Goal: Information Seeking & Learning: Learn about a topic

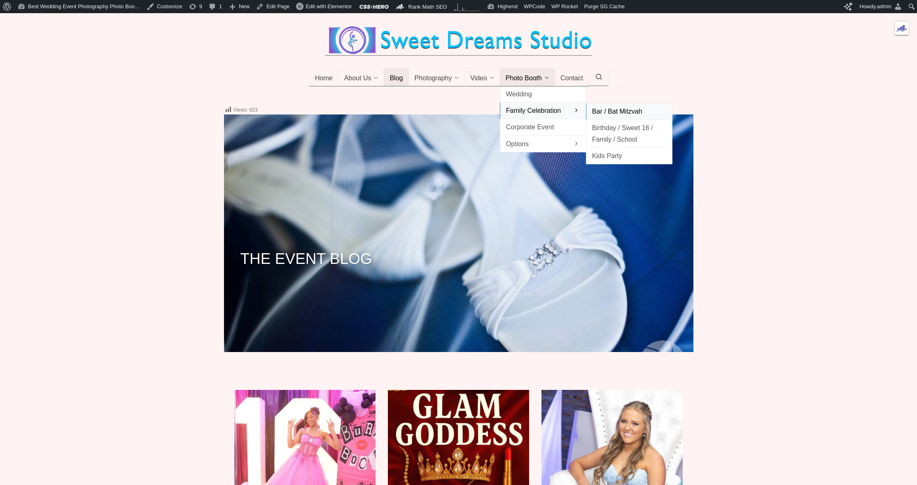
click at [632, 117] on span "Bar / Bat Mitzvah" at bounding box center [629, 111] width 74 height 11
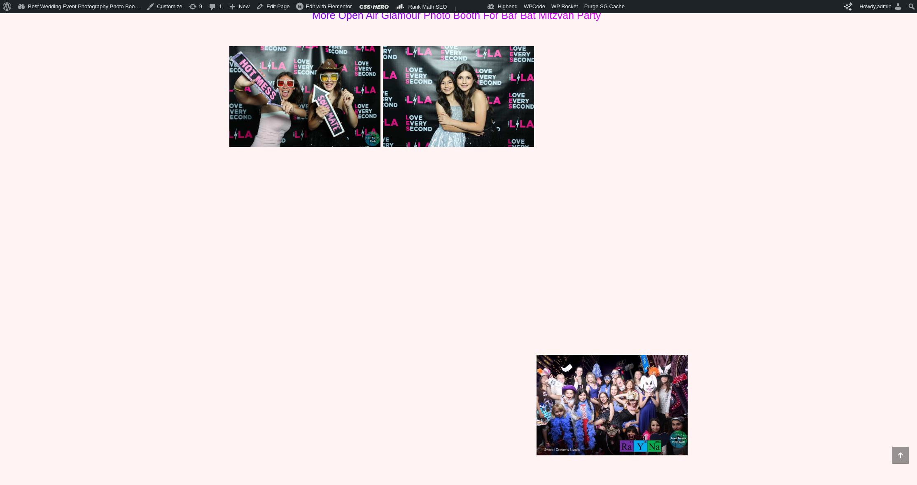
scroll to position [3145, 0]
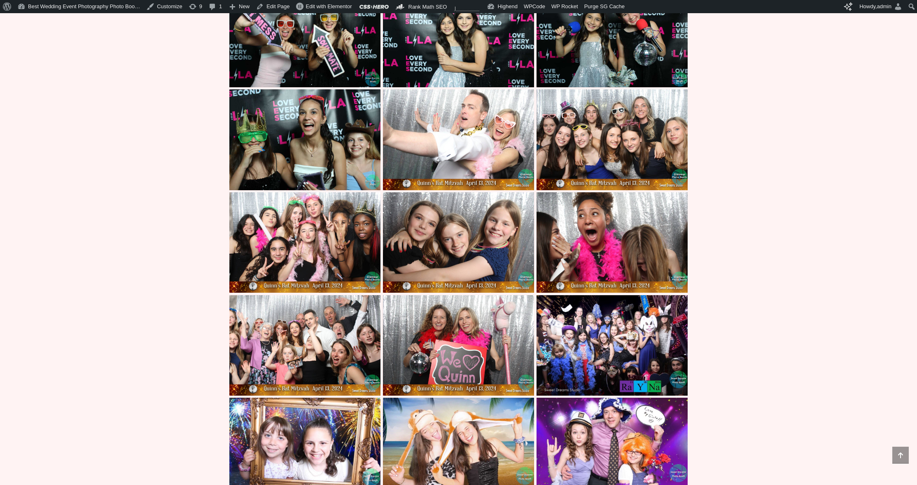
click at [453, 240] on img at bounding box center [458, 242] width 151 height 101
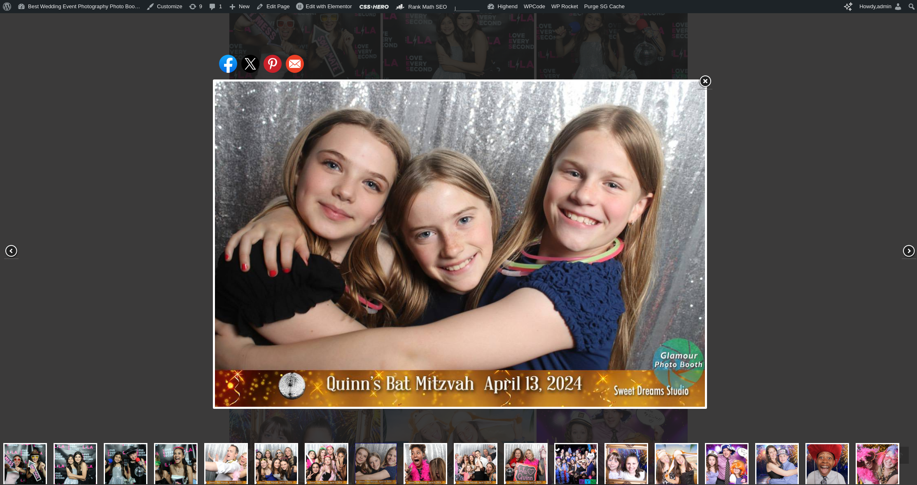
click at [157, 112] on div "Share on Facebook Share on Twitter Share on Pinterest Share on Email" at bounding box center [460, 244] width 921 height 489
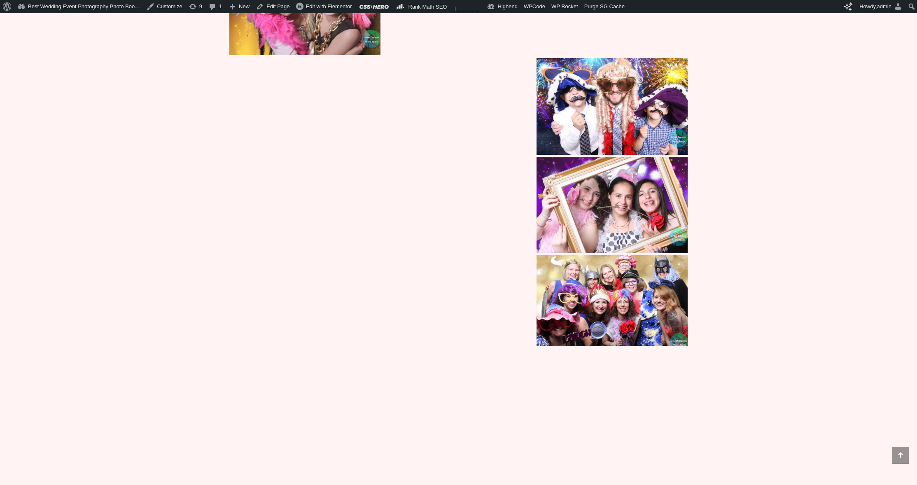
scroll to position [3742, 0]
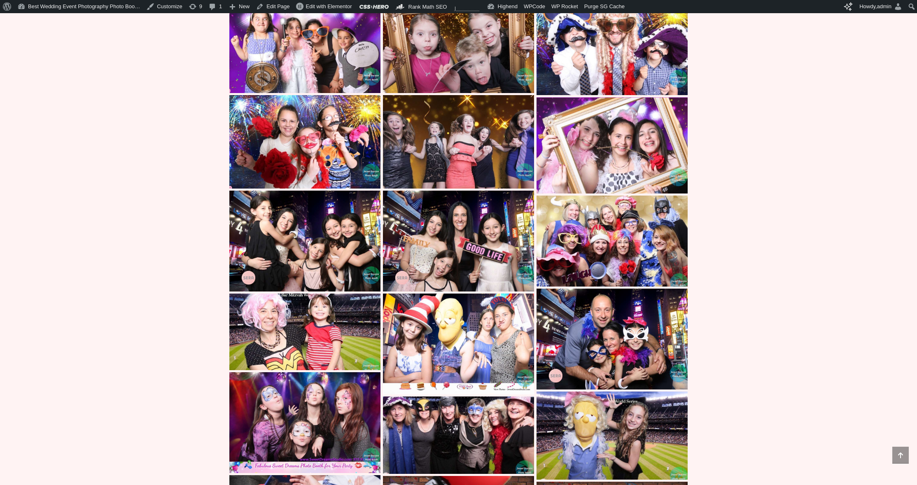
click at [419, 250] on img at bounding box center [458, 241] width 151 height 101
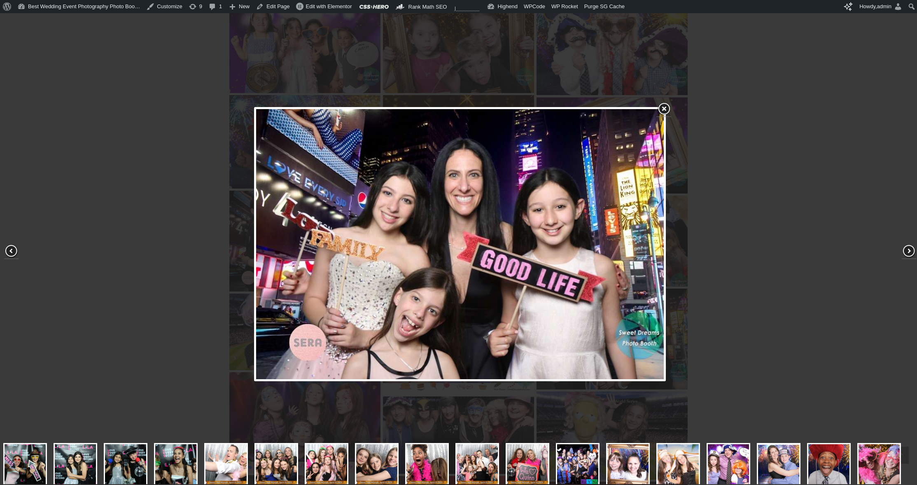
scroll to position [45, 0]
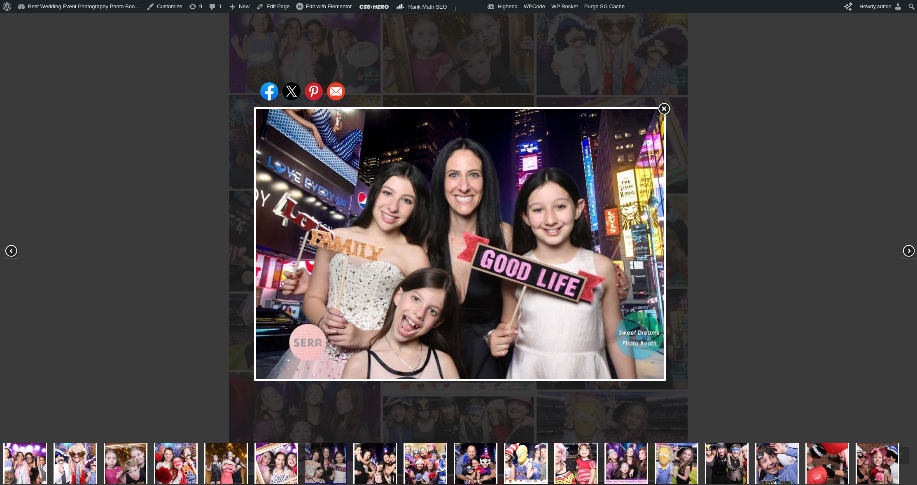
click at [211, 176] on div "Share on Facebook Share on Twitter Share on Pinterest Share on Email" at bounding box center [460, 244] width 921 height 489
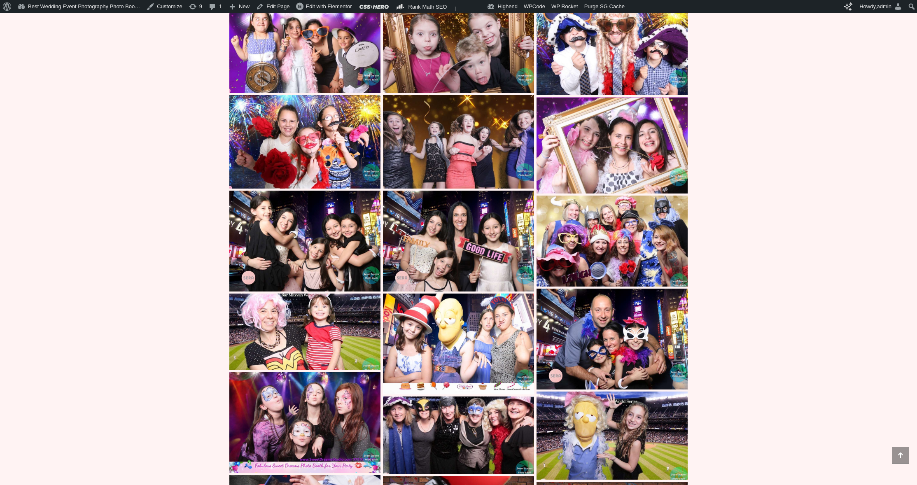
click at [297, 220] on img at bounding box center [304, 241] width 151 height 101
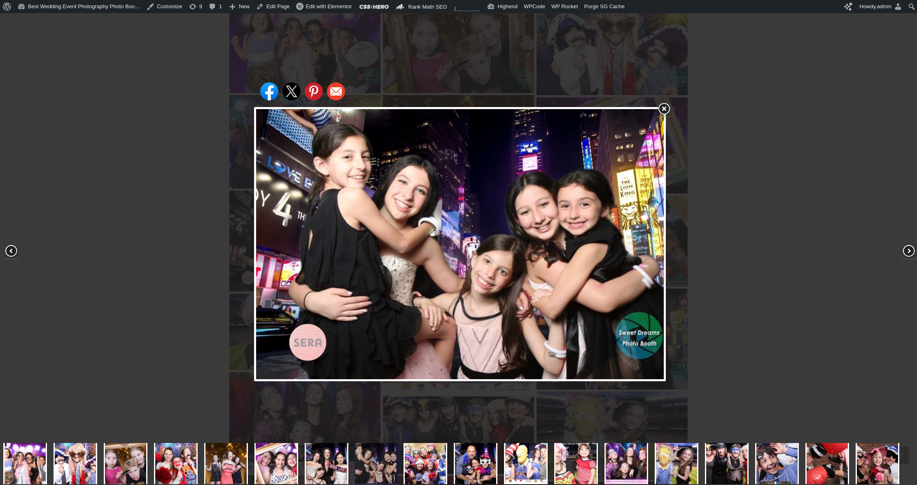
click at [139, 152] on div "Share on Facebook Share on Twitter Share on Pinterest Share on Email" at bounding box center [460, 244] width 921 height 489
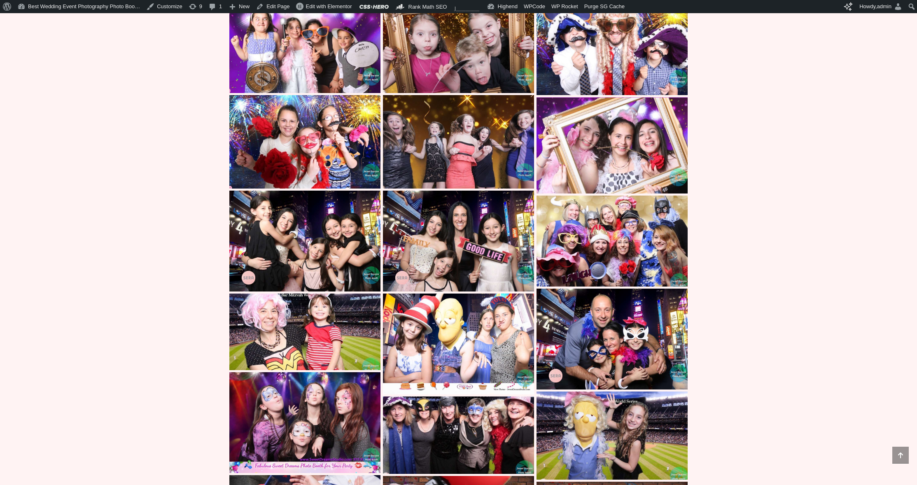
click at [318, 133] on img at bounding box center [304, 142] width 151 height 94
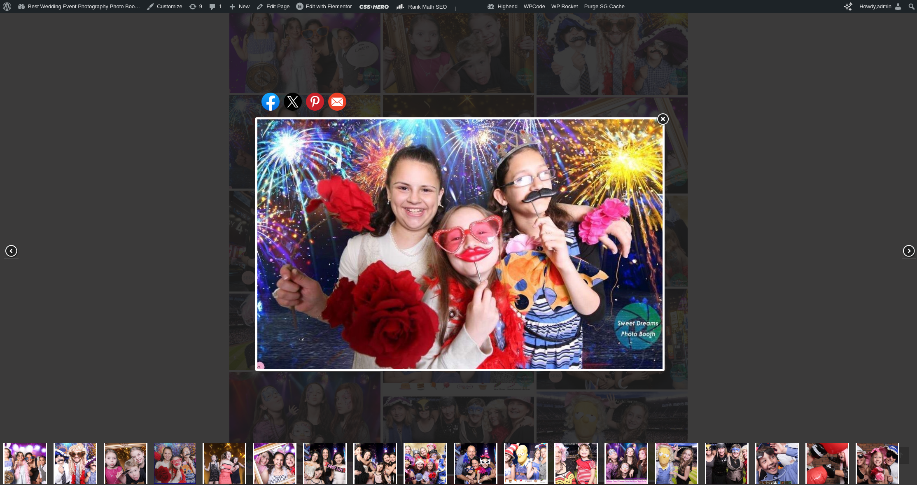
click at [135, 140] on div "Share on Facebook Share on Twitter Share on Pinterest Share on Email" at bounding box center [460, 244] width 921 height 489
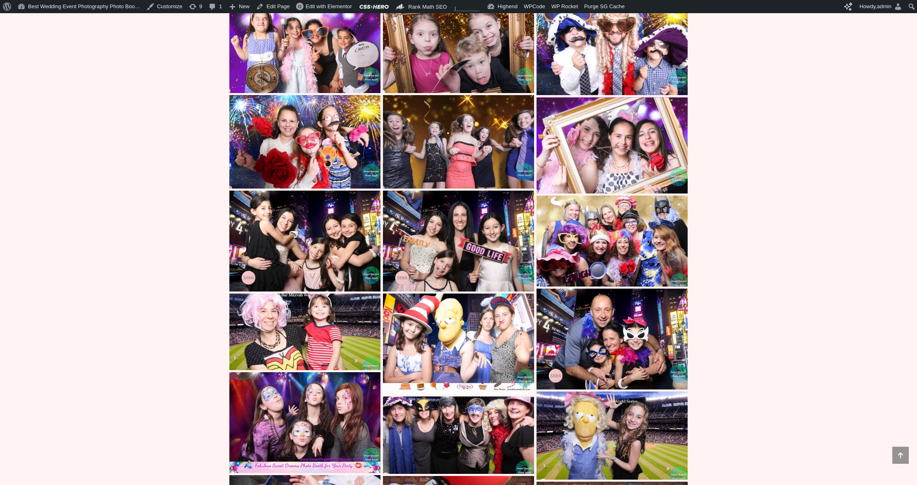
scroll to position [3992, 0]
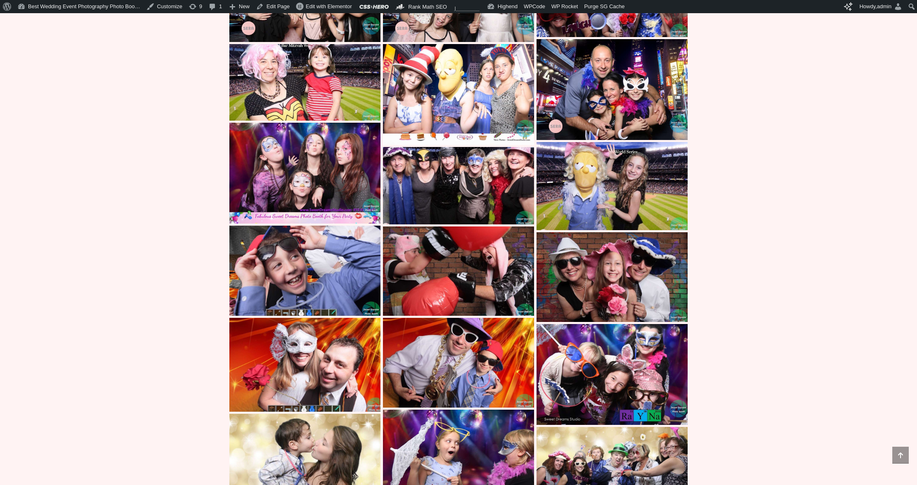
click at [449, 278] on img at bounding box center [458, 271] width 151 height 89
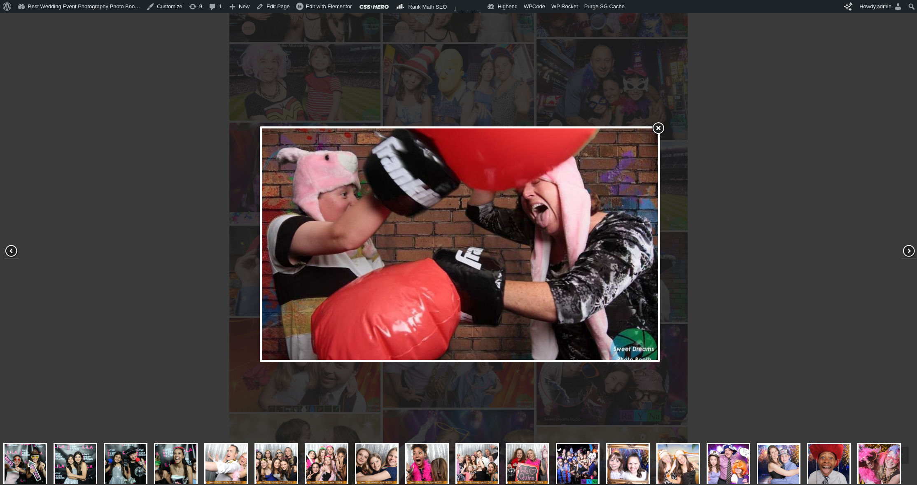
scroll to position [45, 0]
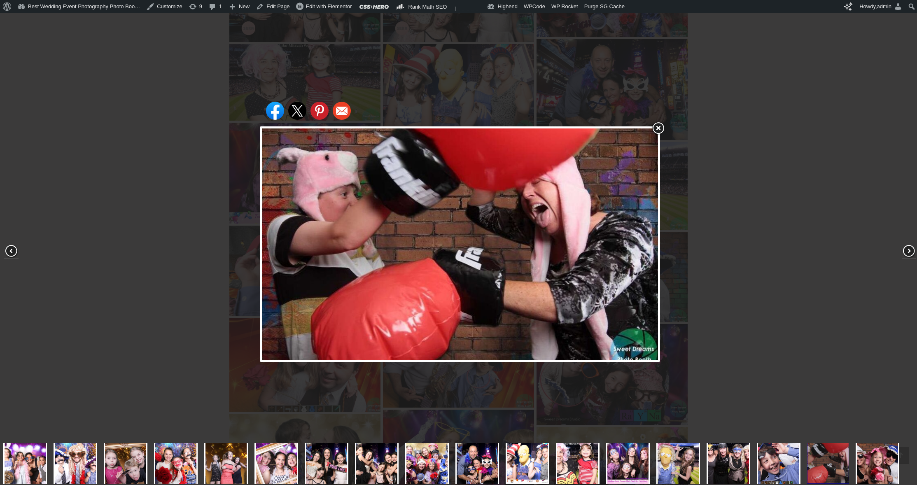
click at [82, 223] on div "Share on Facebook Share on Twitter Share on Pinterest Share on Email" at bounding box center [460, 244] width 921 height 489
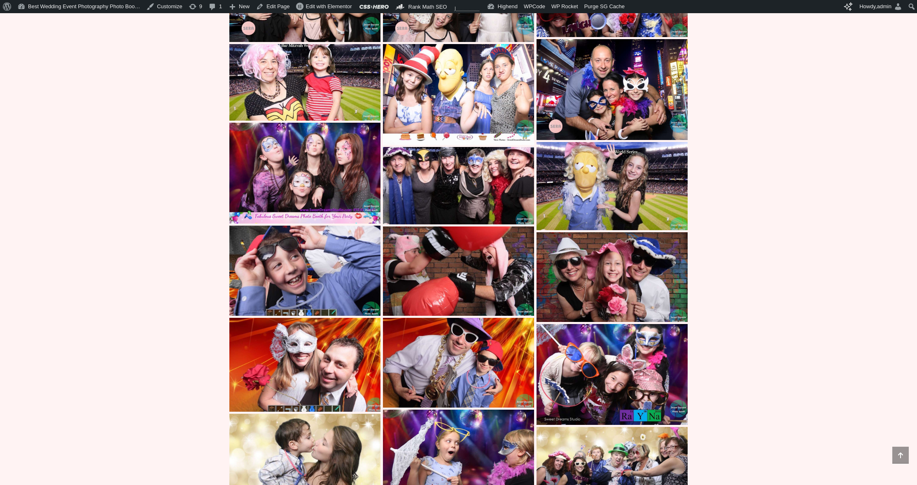
click at [419, 339] on img at bounding box center [458, 363] width 151 height 90
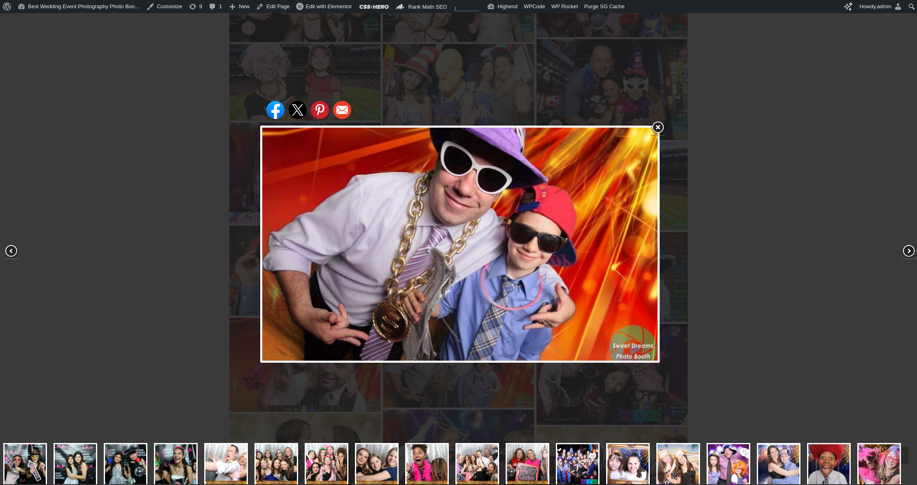
scroll to position [89, 0]
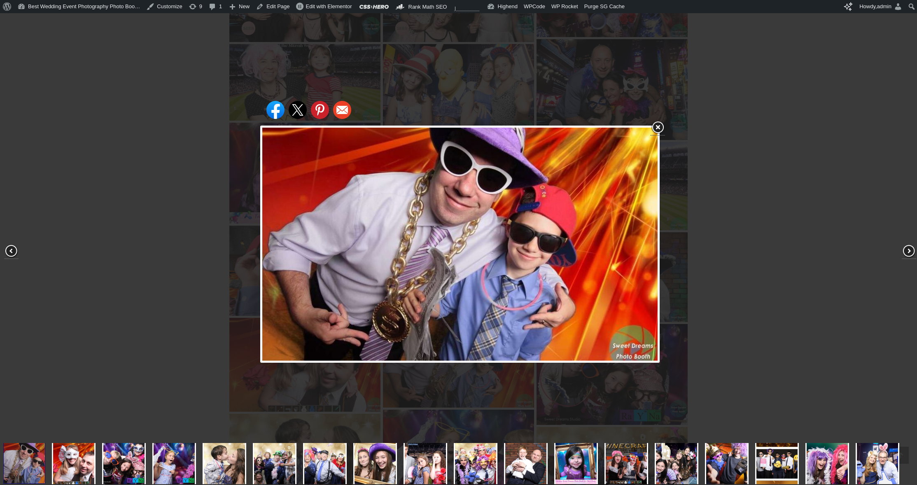
click at [194, 218] on div "Share on Facebook Share on Twitter Share on Pinterest Share on Email" at bounding box center [460, 244] width 921 height 489
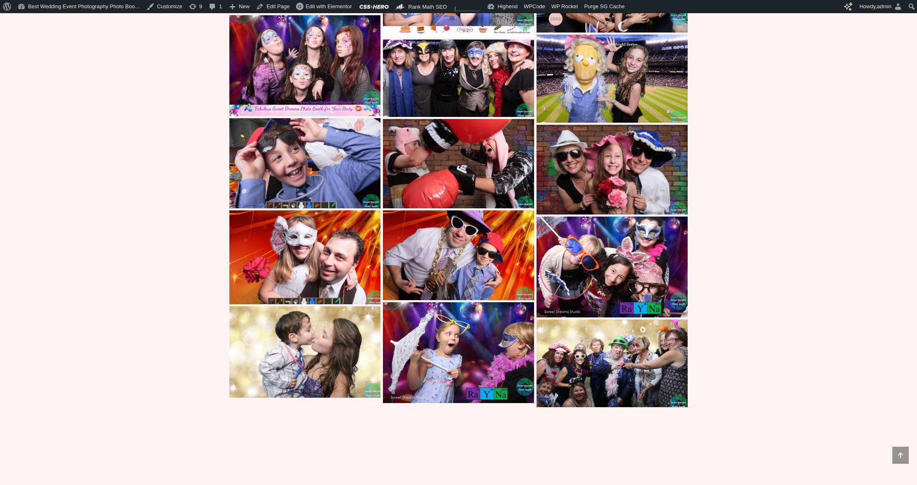
scroll to position [4159, 0]
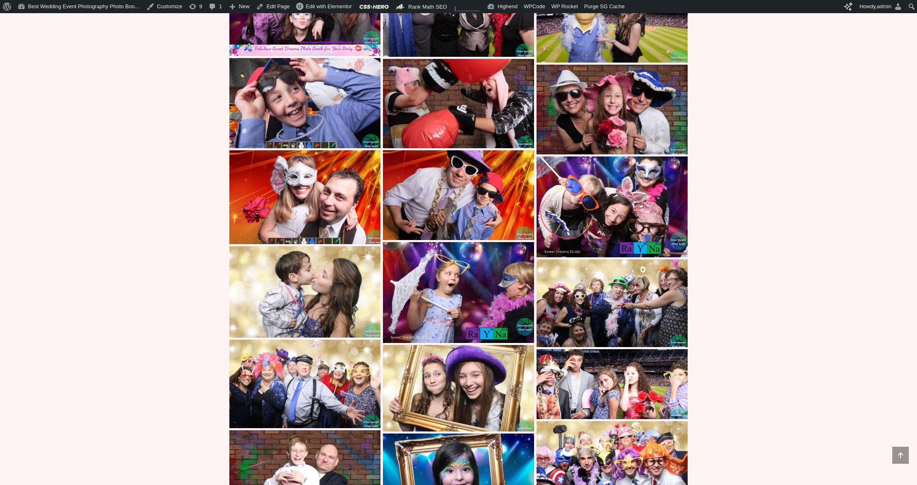
click at [339, 288] on img at bounding box center [304, 292] width 151 height 92
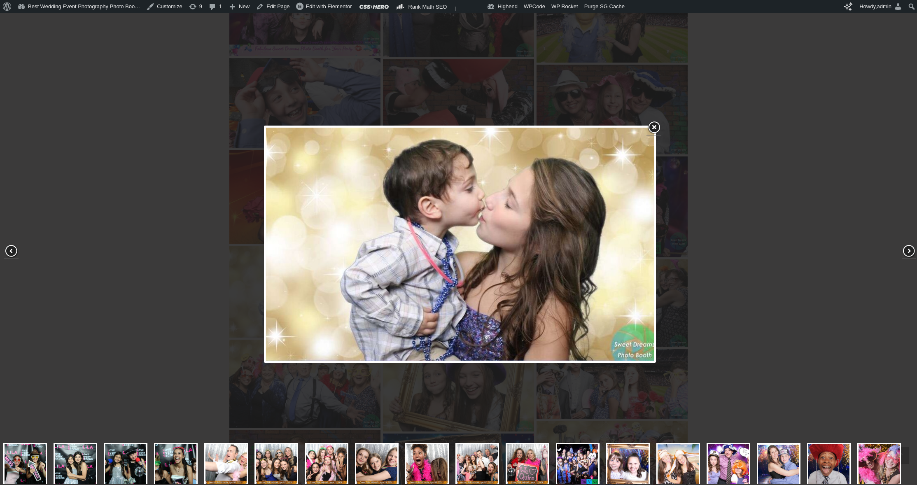
scroll to position [89, 0]
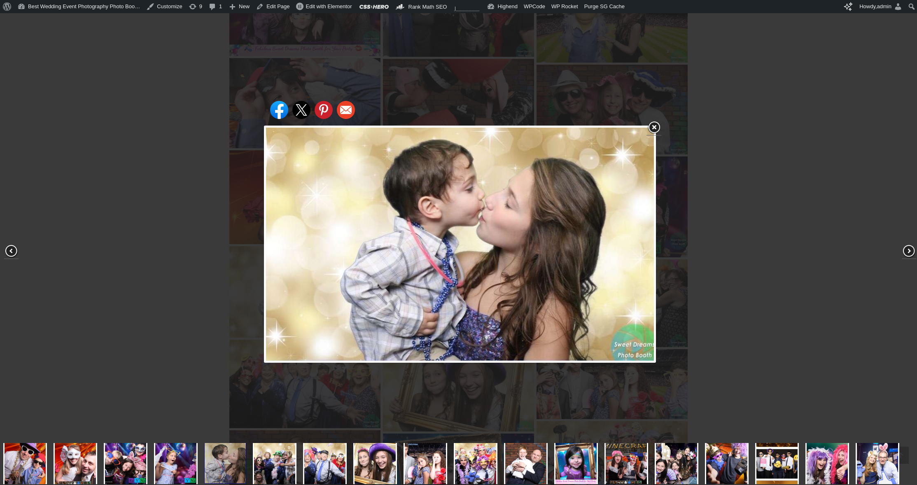
click at [159, 236] on div "Share on Facebook Share on Twitter Share on Pinterest Share on Email" at bounding box center [460, 244] width 921 height 489
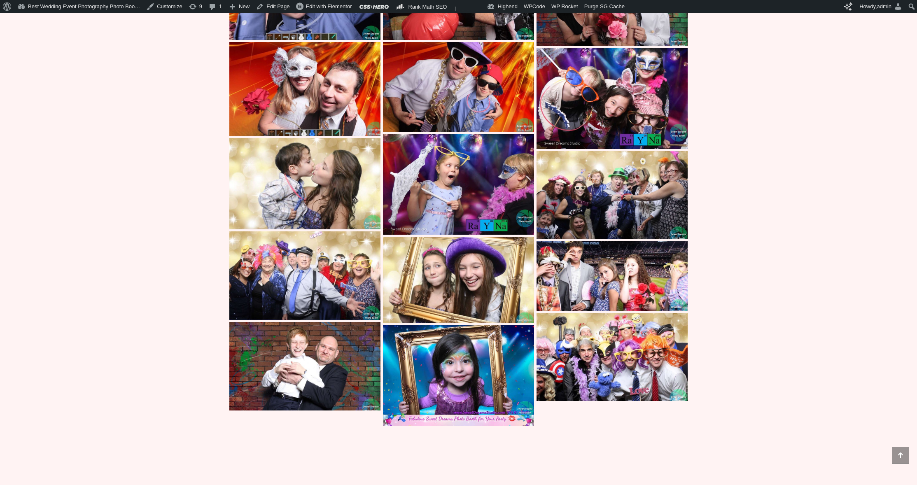
scroll to position [4273, 0]
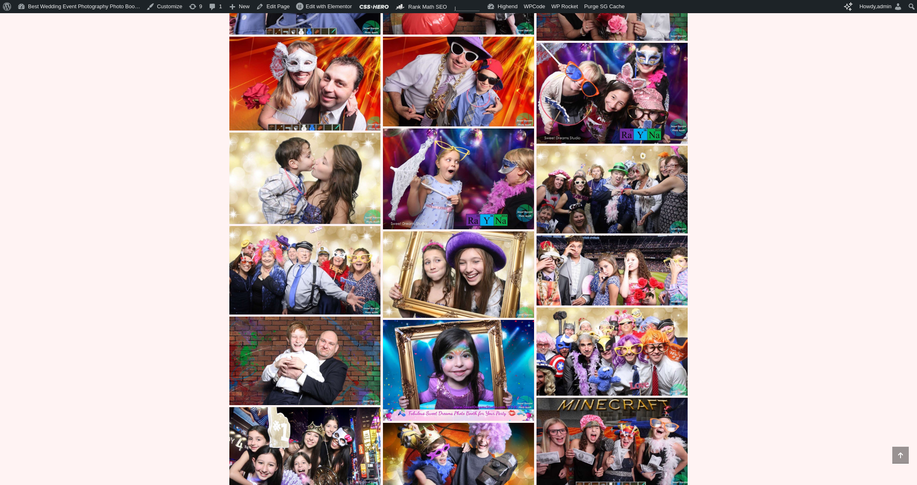
click at [427, 361] on img at bounding box center [458, 370] width 151 height 101
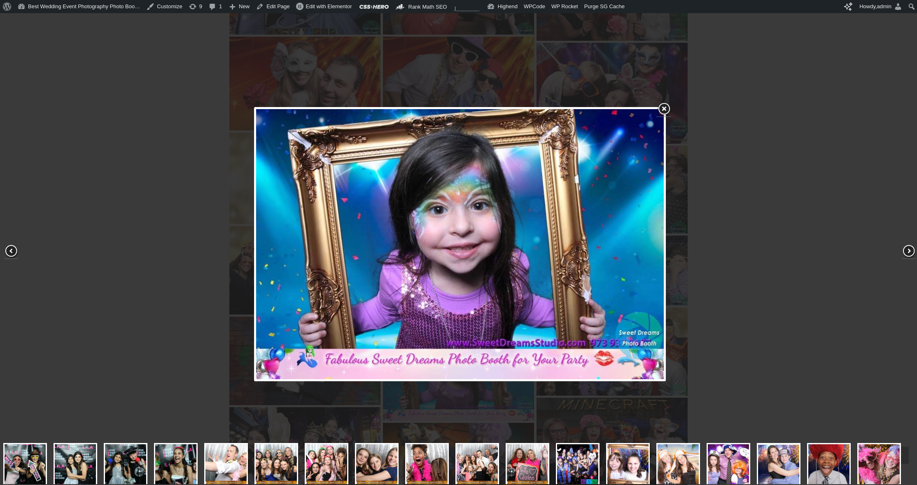
scroll to position [89, 0]
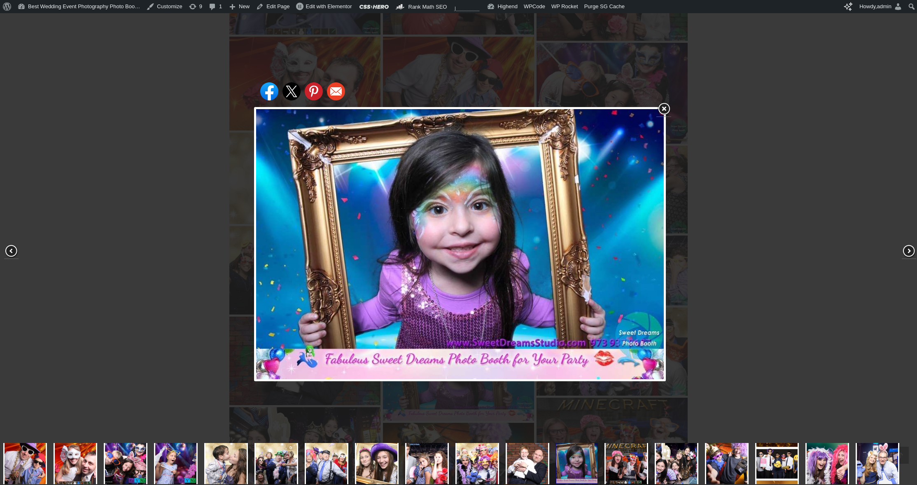
click at [164, 267] on div "Share on Facebook Share on Twitter Share on Pinterest Share on Email" at bounding box center [460, 244] width 921 height 489
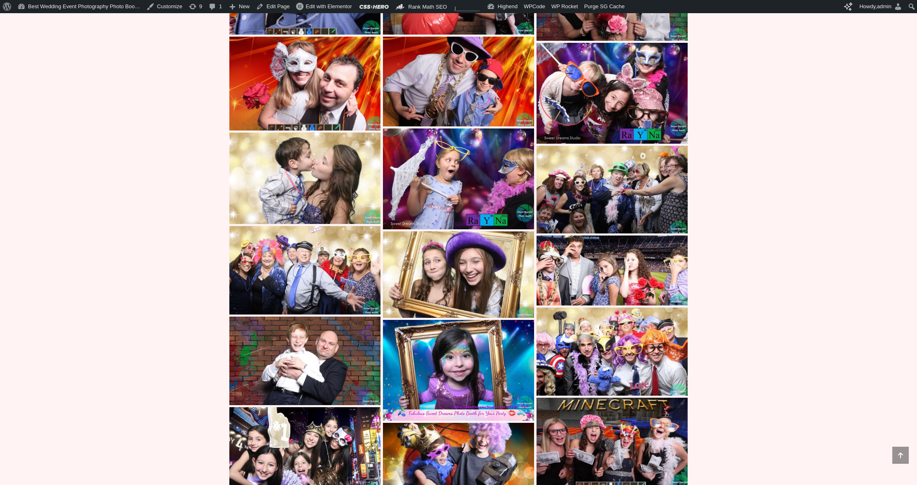
click at [317, 344] on img at bounding box center [304, 361] width 151 height 88
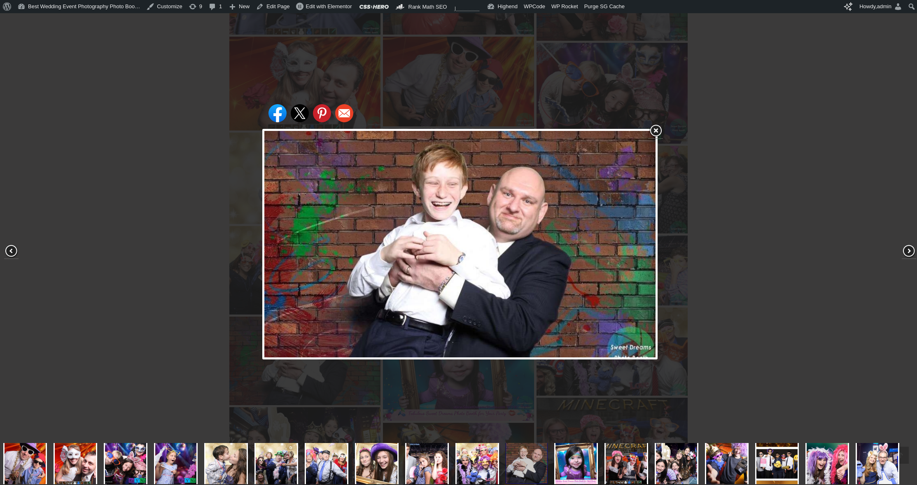
click at [176, 255] on div "Share on Facebook Share on Twitter Share on Pinterest Share on Email" at bounding box center [460, 244] width 921 height 489
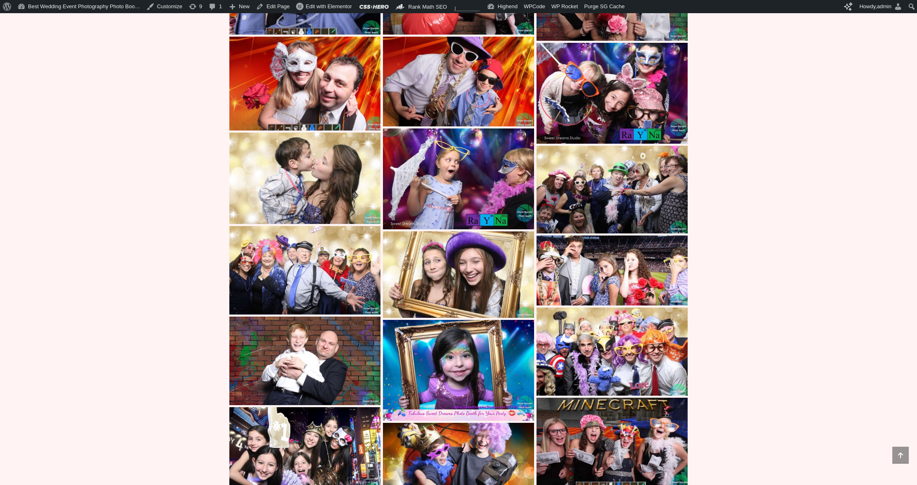
scroll to position [4523, 0]
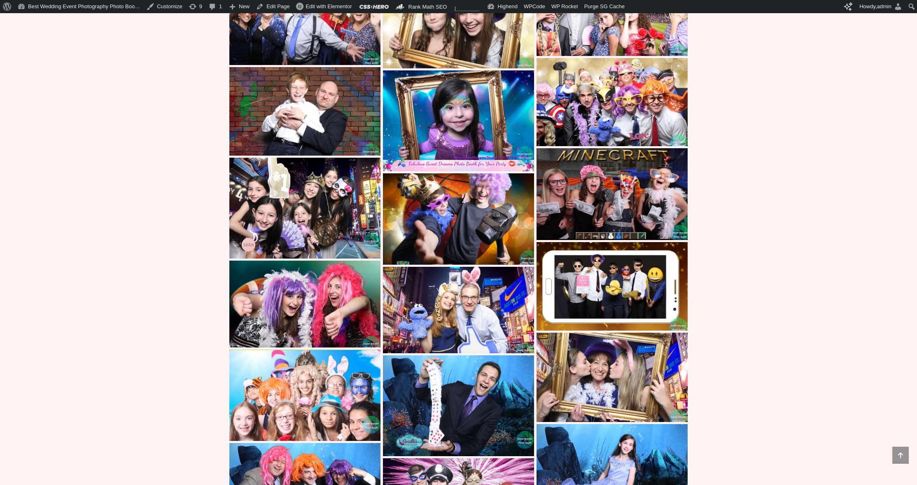
click at [470, 381] on img at bounding box center [458, 406] width 151 height 101
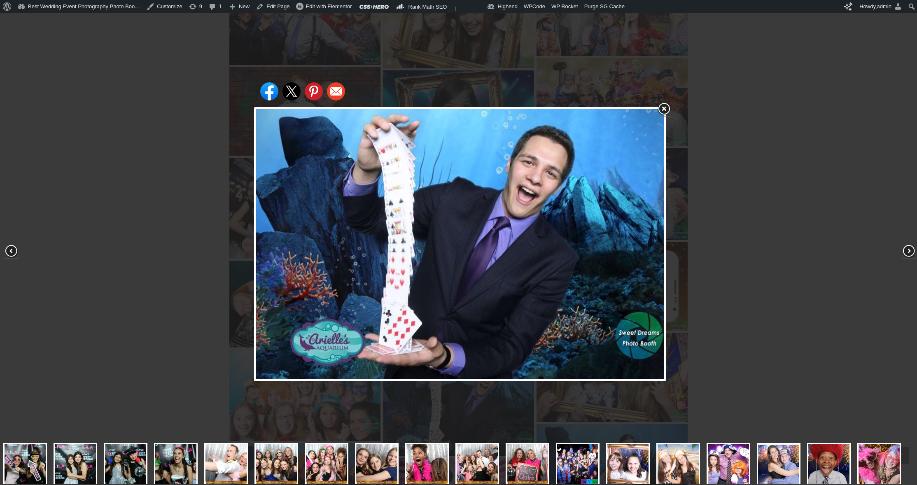
scroll to position [132, 0]
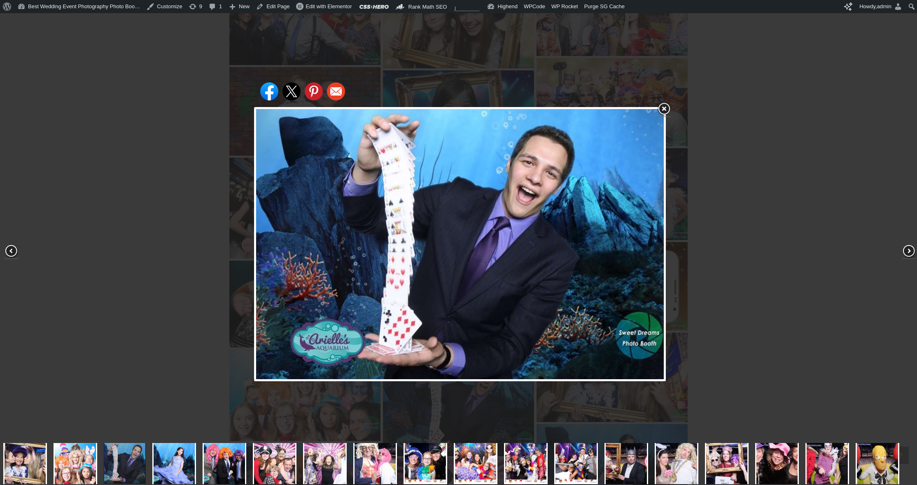
click at [178, 231] on div "Share on Facebook Share on Twitter Share on Pinterest Share on Email" at bounding box center [460, 244] width 921 height 489
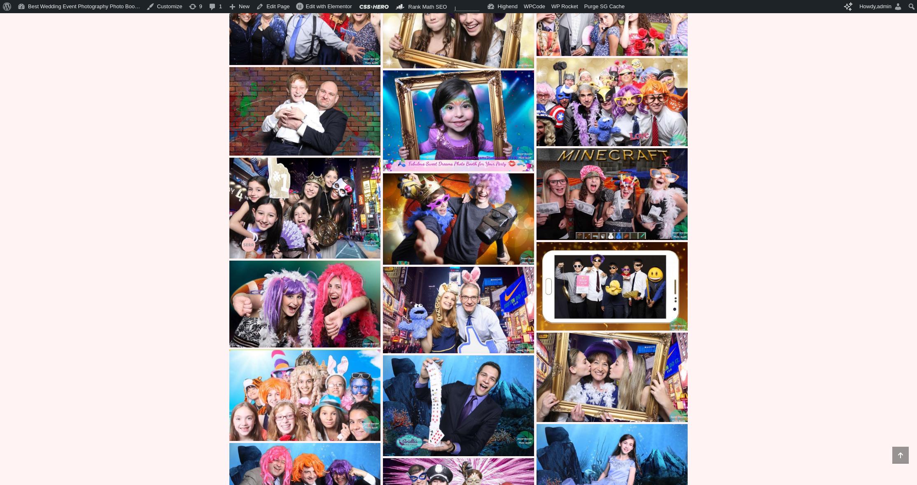
scroll to position [4822, 0]
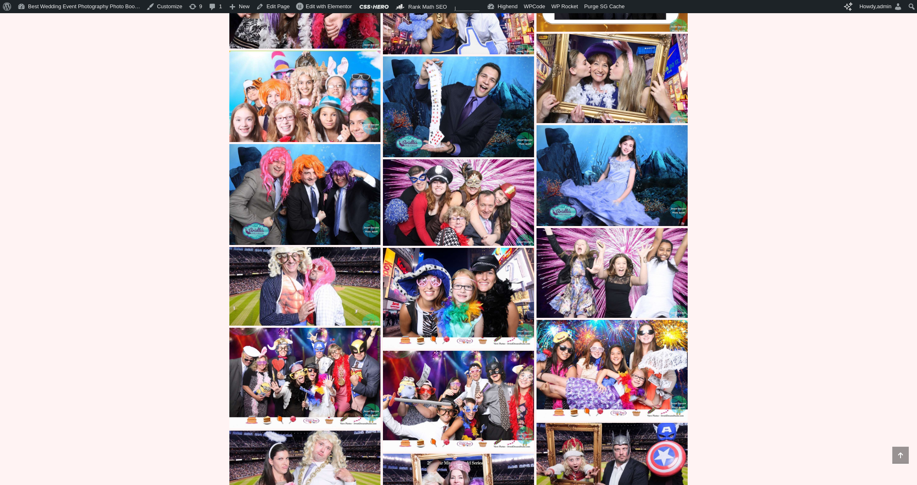
click at [297, 287] on img at bounding box center [304, 286] width 151 height 79
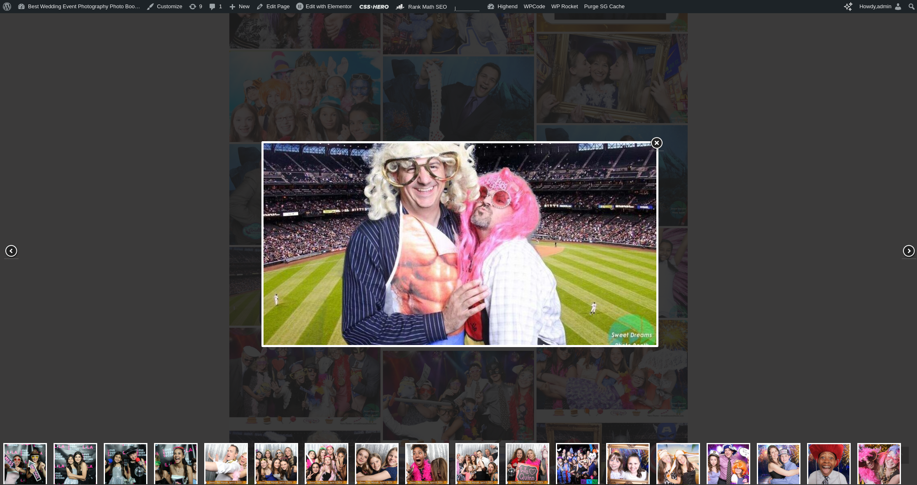
scroll to position [132, 0]
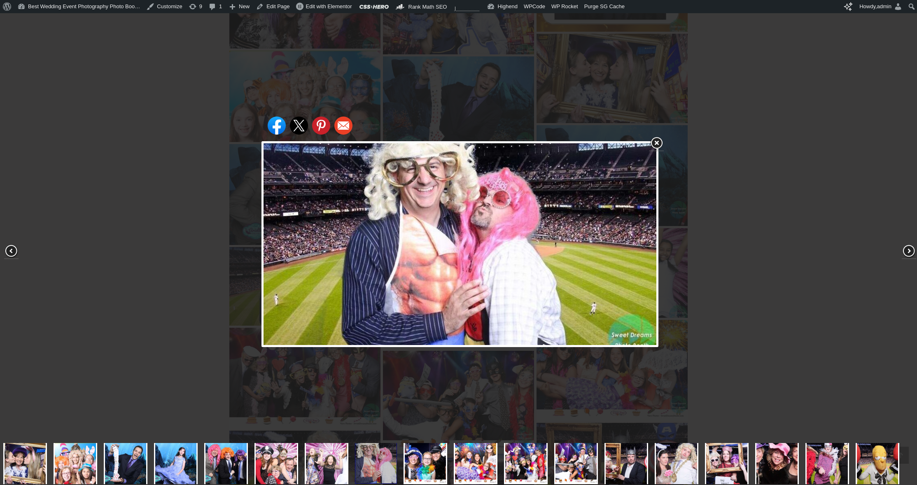
click at [197, 247] on div "Share on Facebook Share on Twitter Share on Pinterest Share on Email" at bounding box center [460, 244] width 921 height 489
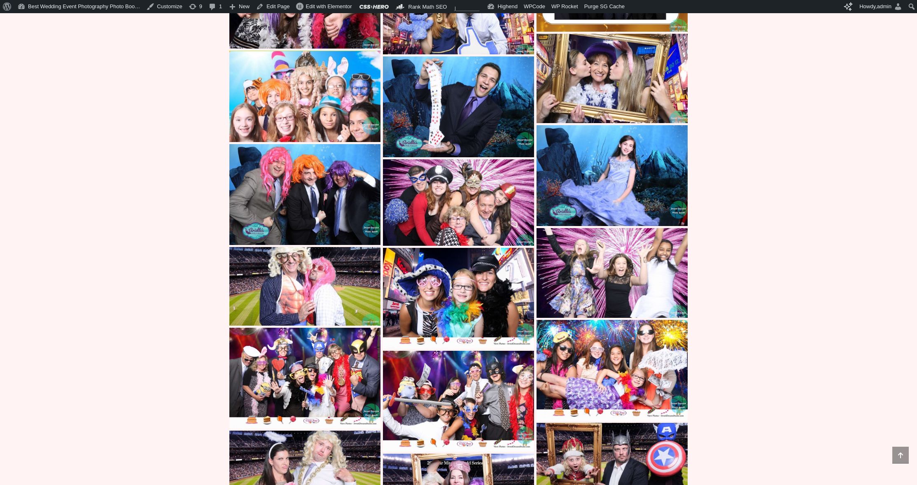
scroll to position [4990, 0]
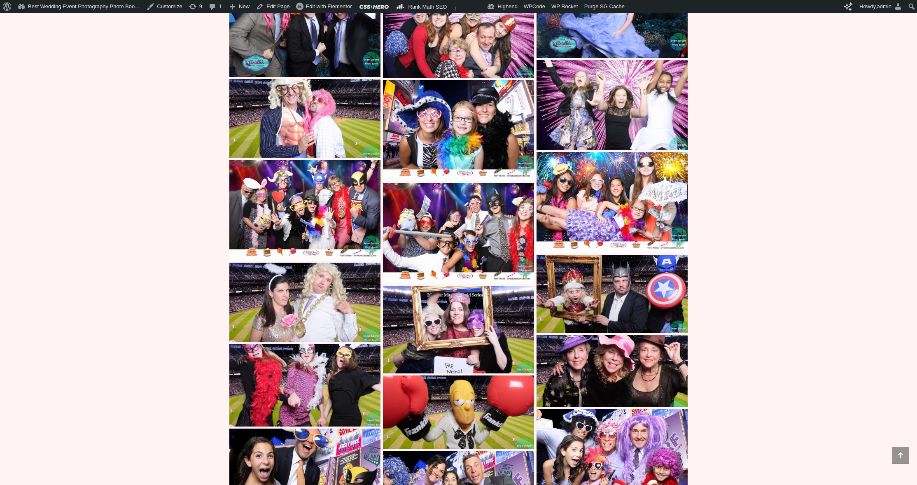
click at [434, 332] on img at bounding box center [458, 329] width 151 height 87
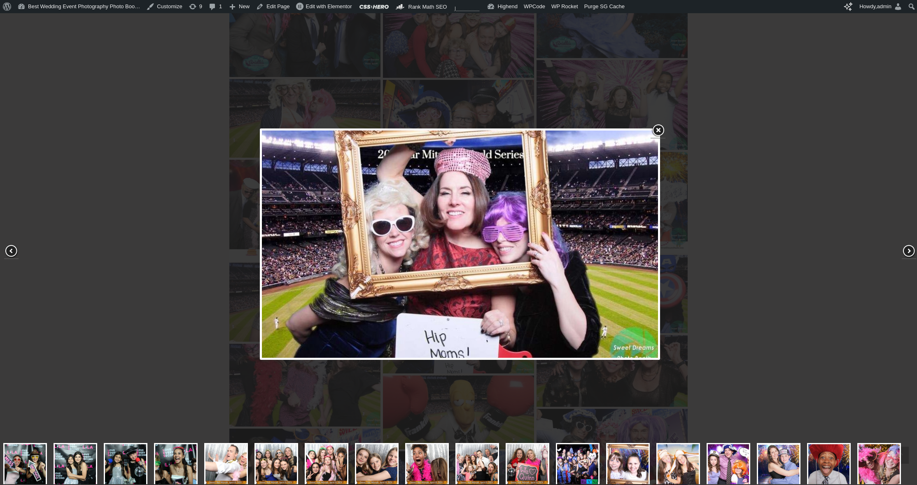
scroll to position [132, 0]
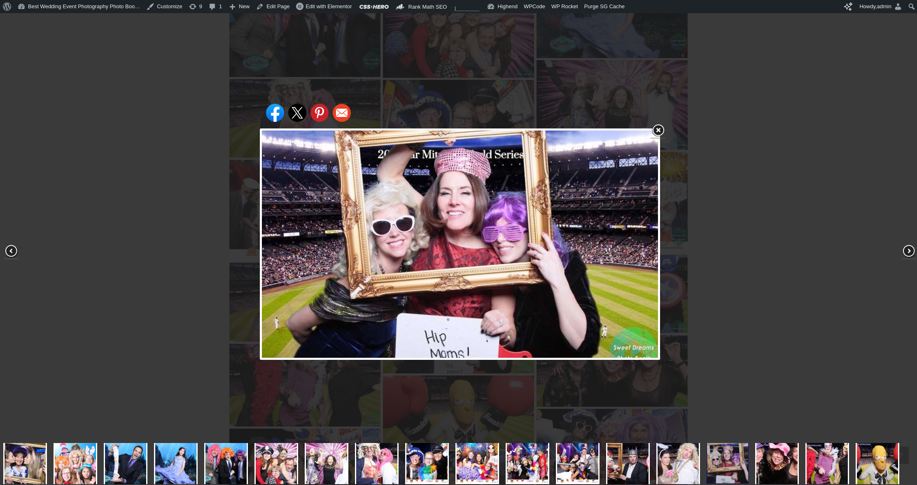
click at [154, 239] on div "Share on Facebook Share on Twitter Share on Pinterest Share on Email" at bounding box center [460, 244] width 921 height 489
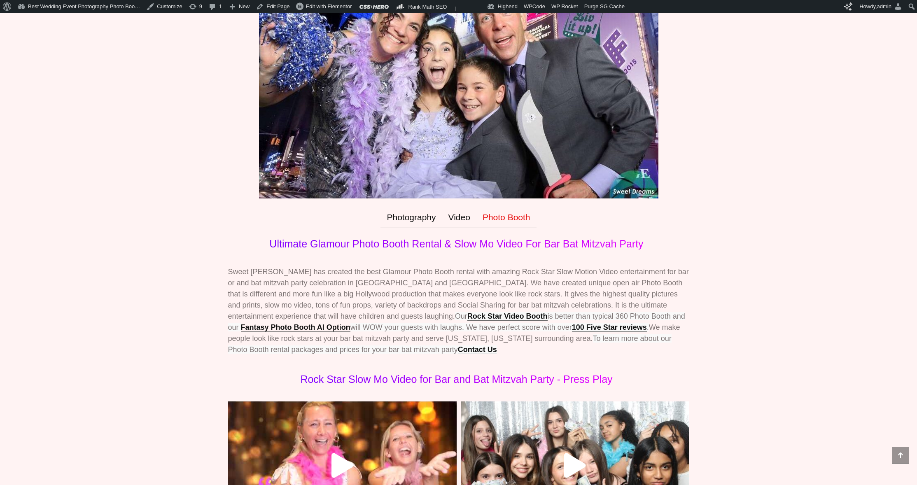
scroll to position [9, 0]
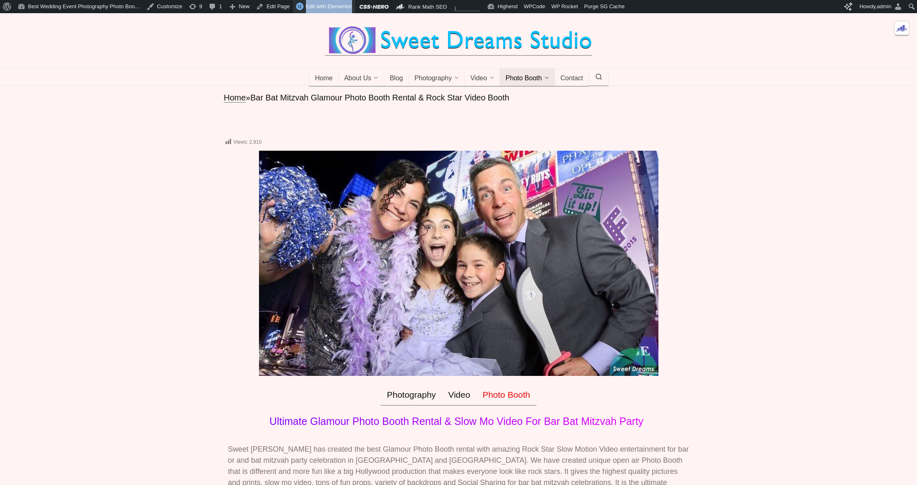
scroll to position [108, 0]
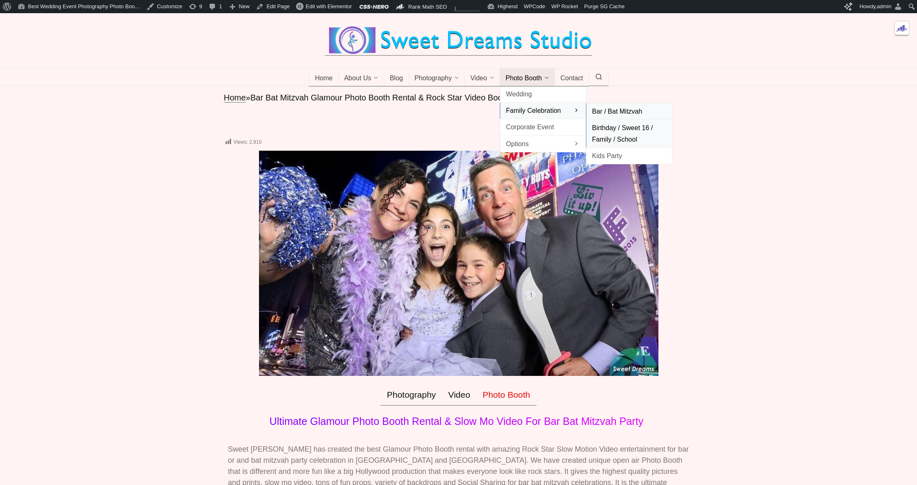
click at [613, 141] on span "Birthday / Sweet 16 / Family / School" at bounding box center [629, 133] width 74 height 22
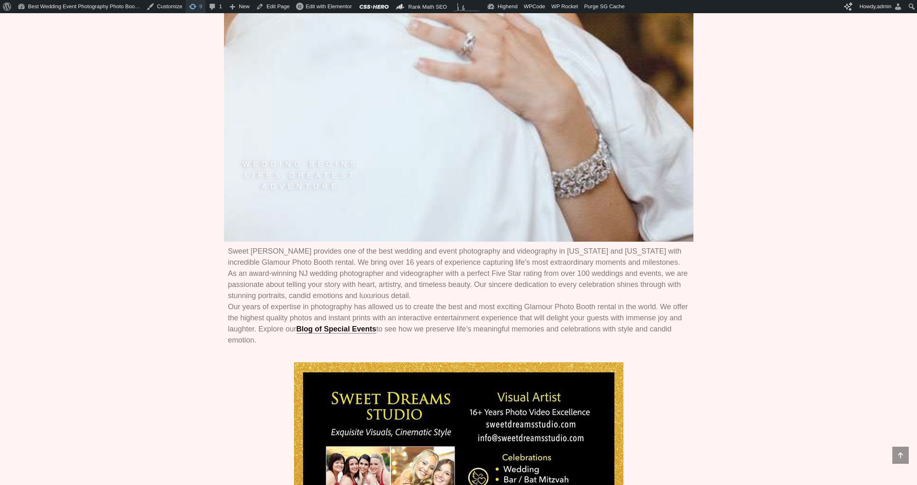
scroll to position [389, 0]
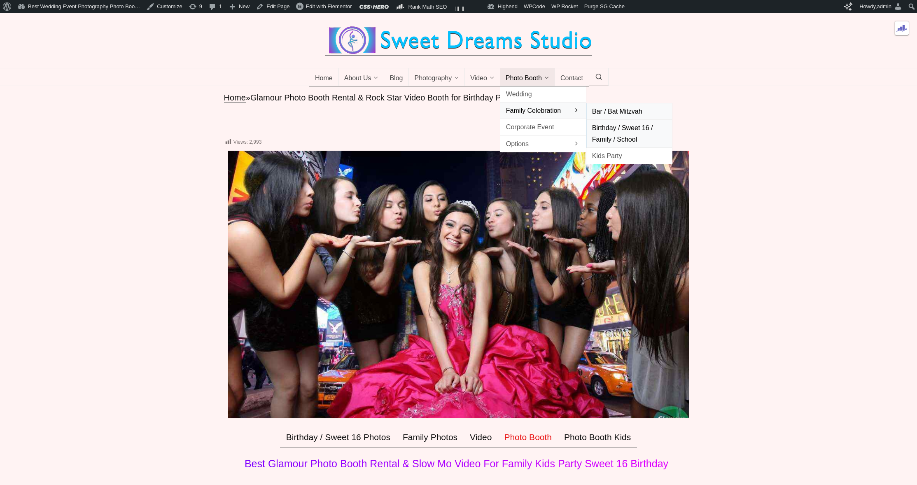
click at [613, 117] on span "Bar / Bat Mitzvah" at bounding box center [629, 111] width 74 height 11
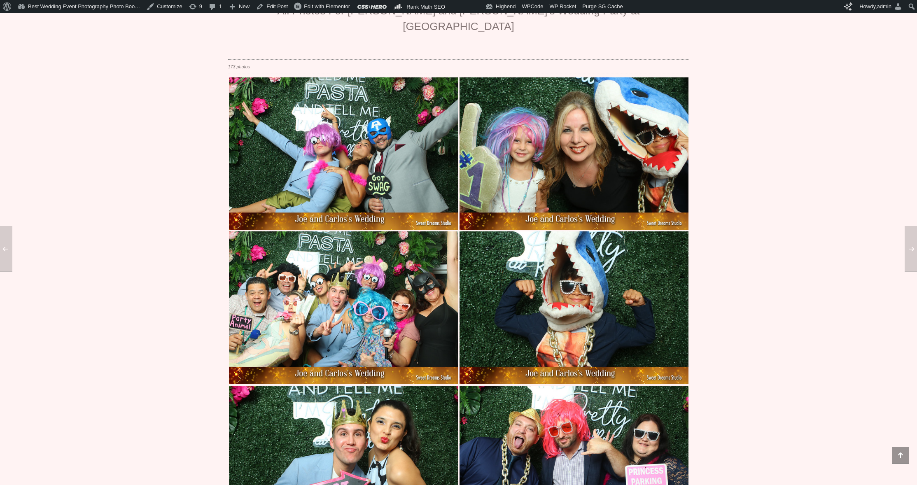
scroll to position [3145, 0]
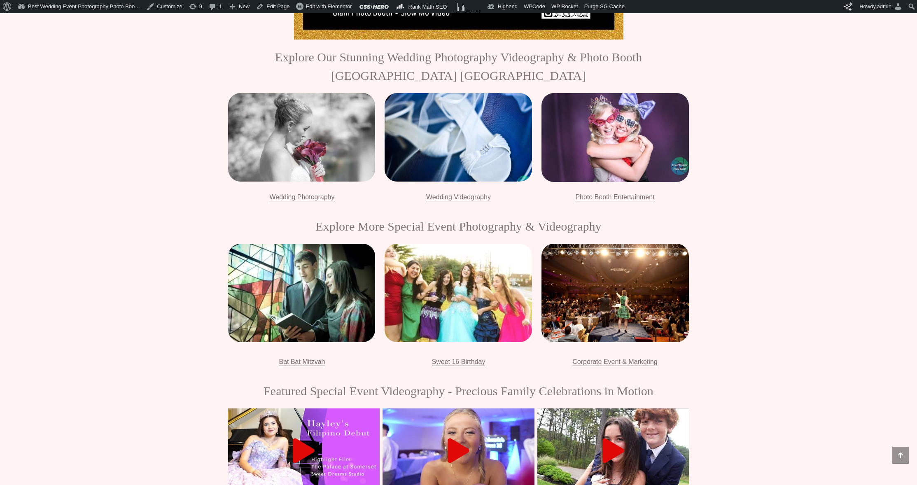
scroll to position [1010, 0]
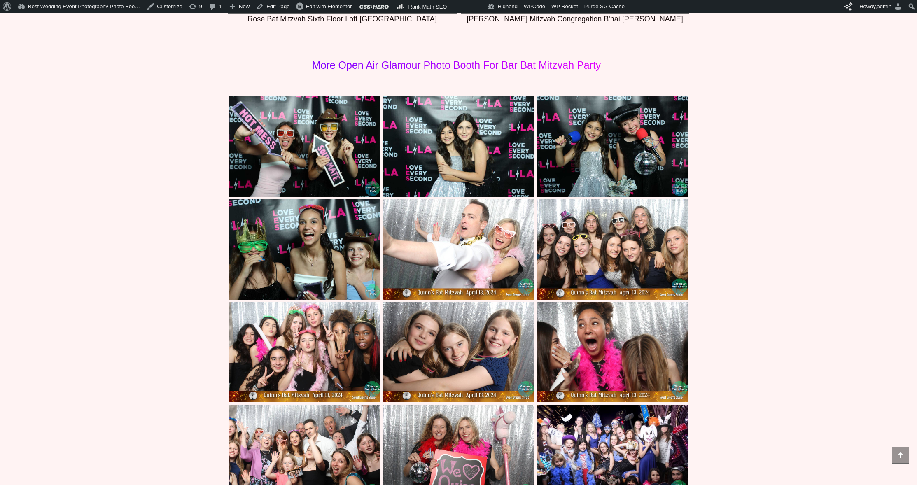
scroll to position [3180, 0]
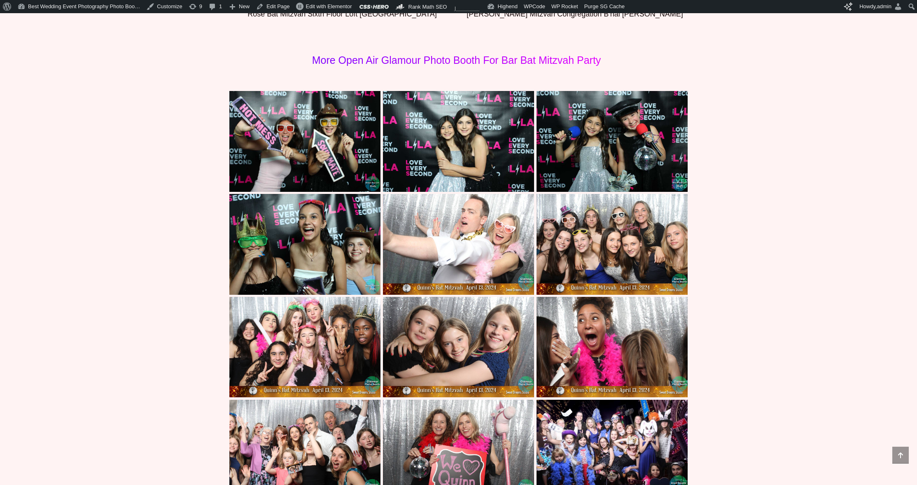
click at [290, 129] on img at bounding box center [304, 141] width 151 height 101
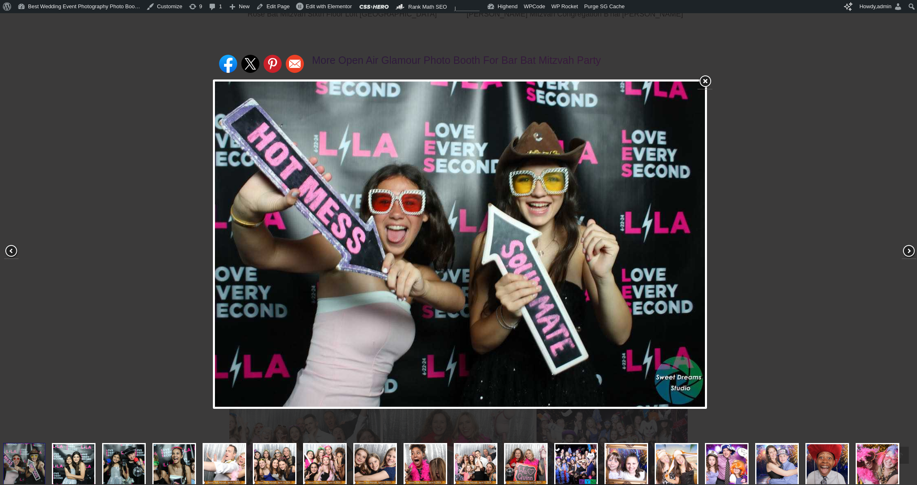
click at [100, 162] on div "Share on Facebook Share on Twitter Share on Pinterest Share on Email" at bounding box center [460, 244] width 921 height 489
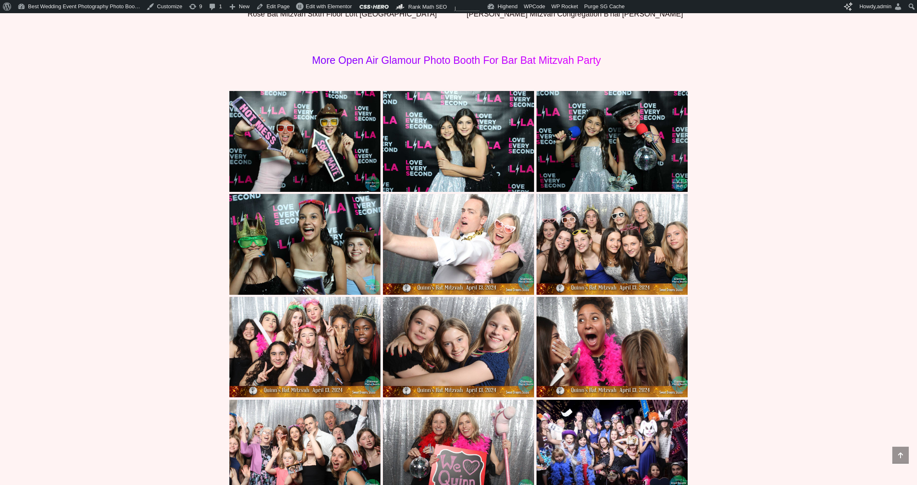
click at [481, 128] on img at bounding box center [458, 141] width 151 height 101
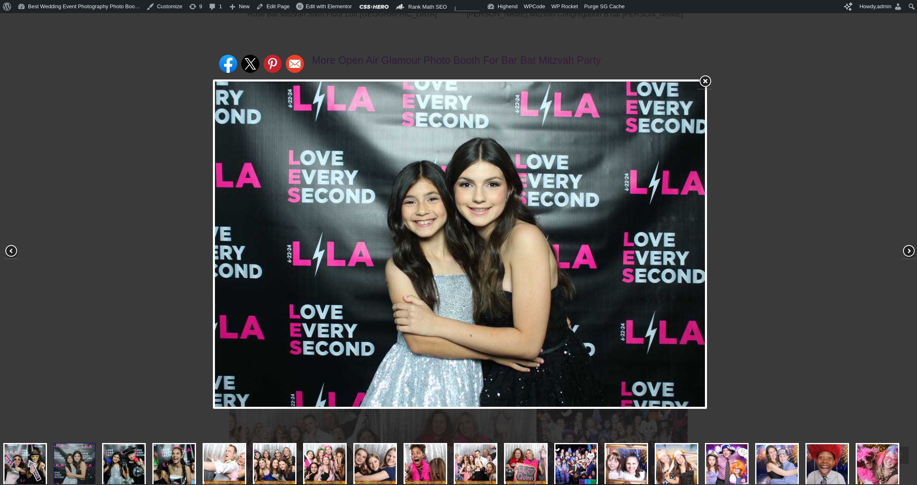
click at [85, 132] on div "Share on Facebook Share on Twitter Share on Pinterest Share on Email" at bounding box center [460, 244] width 921 height 489
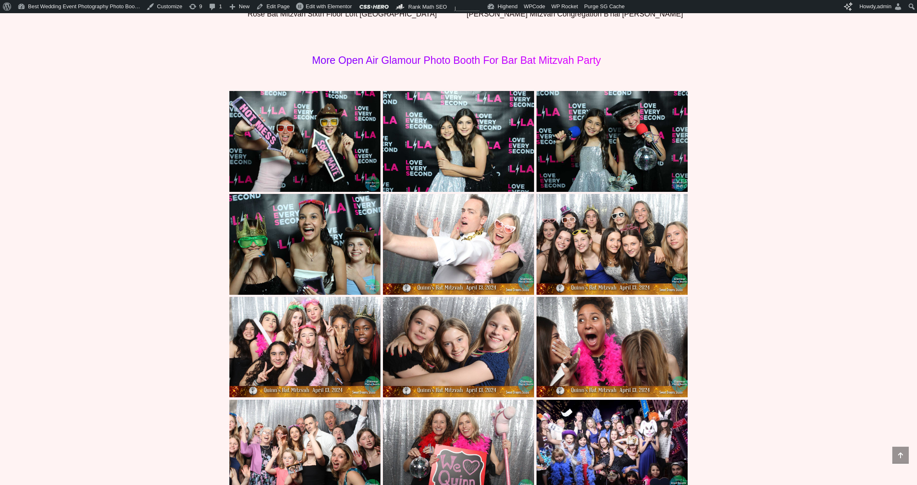
click at [557, 124] on img at bounding box center [612, 141] width 151 height 101
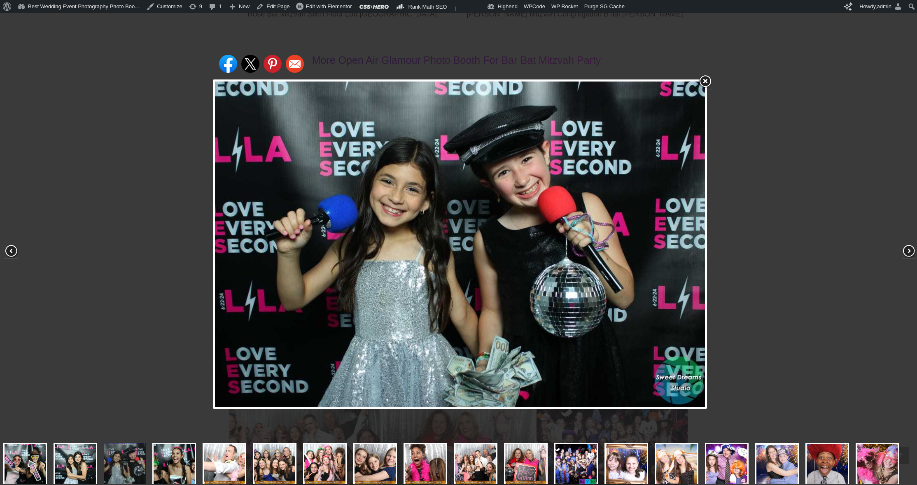
click at [115, 139] on div "Share on Facebook Share on Twitter Share on Pinterest Share on Email" at bounding box center [460, 244] width 921 height 489
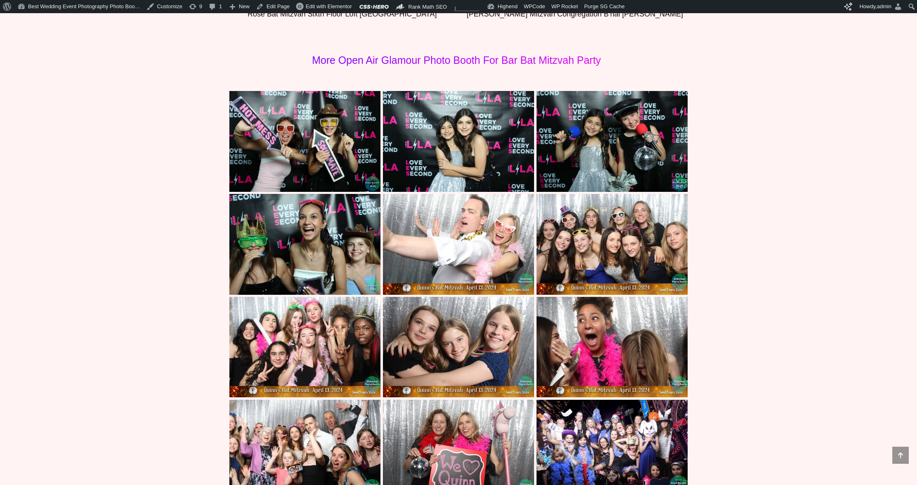
click at [333, 234] on img at bounding box center [304, 244] width 151 height 101
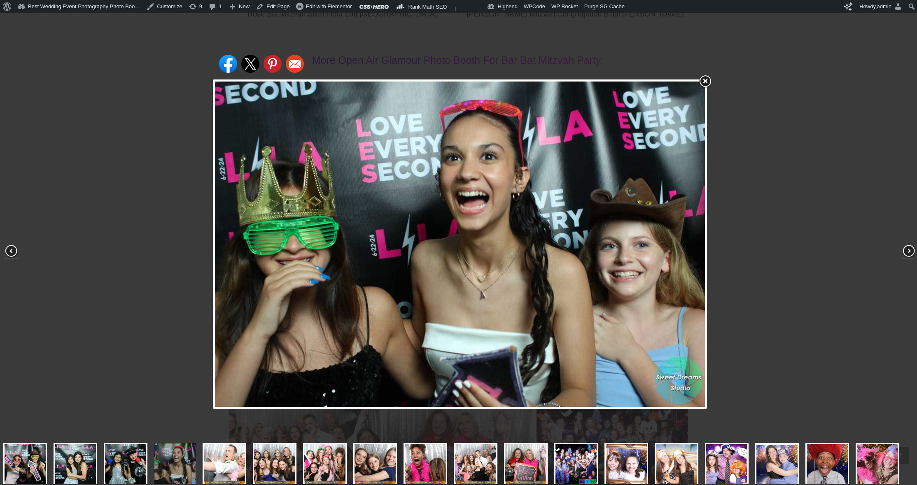
click at [54, 150] on div "Share on Facebook Share on Twitter Share on Pinterest Share on Email" at bounding box center [460, 244] width 921 height 489
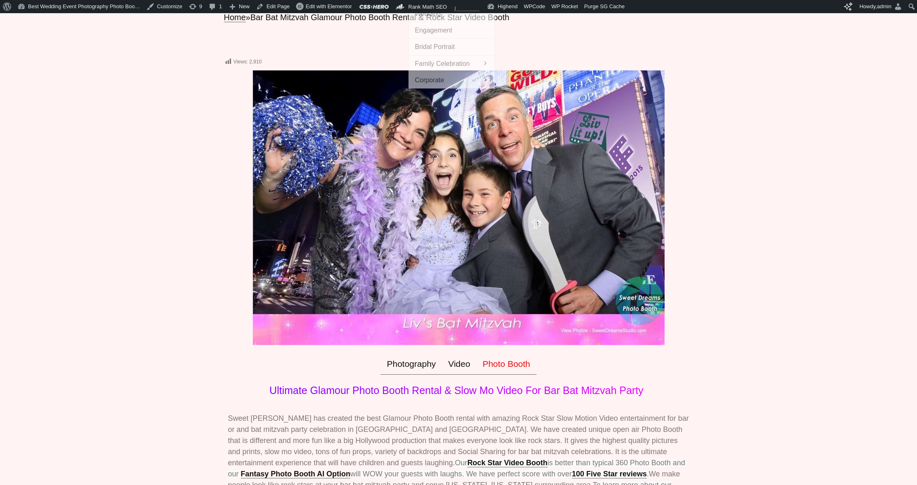
scroll to position [0, 0]
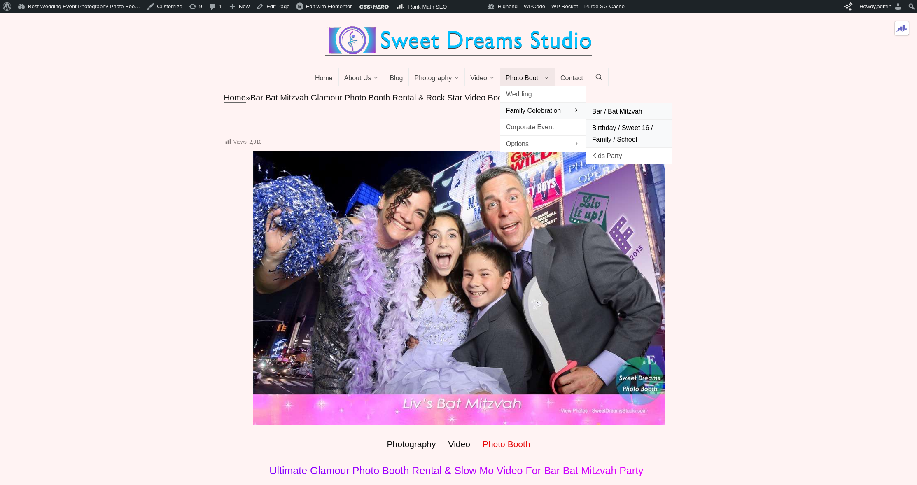
click at [609, 133] on link "Birthday / Sweet 16 / Family / School" at bounding box center [629, 134] width 86 height 28
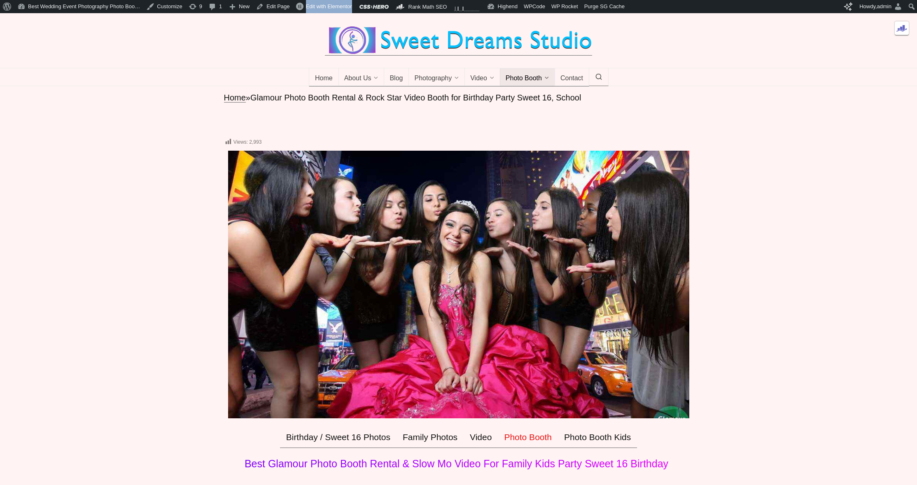
click at [451, 199] on img at bounding box center [458, 285] width 461 height 268
